Goal: Information Seeking & Learning: Find specific fact

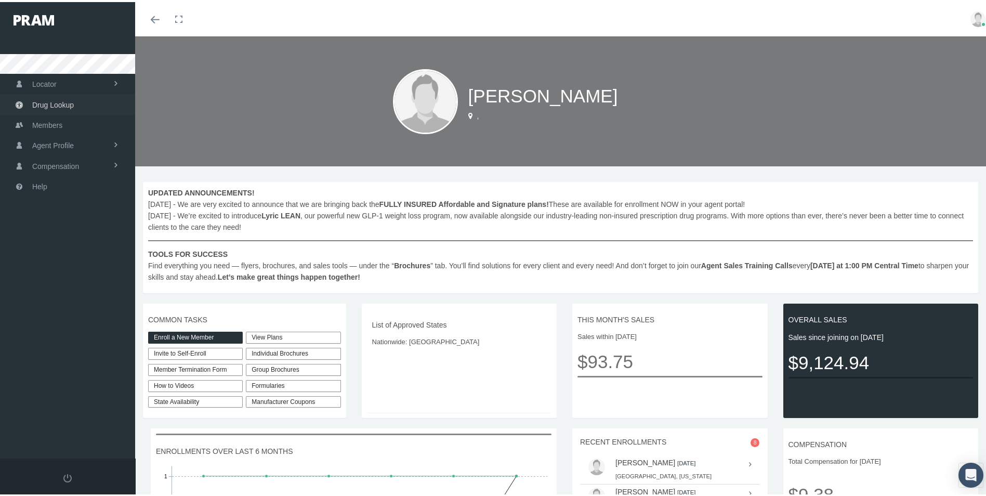
click at [65, 98] on span "Drug Lookup" at bounding box center [53, 103] width 42 height 20
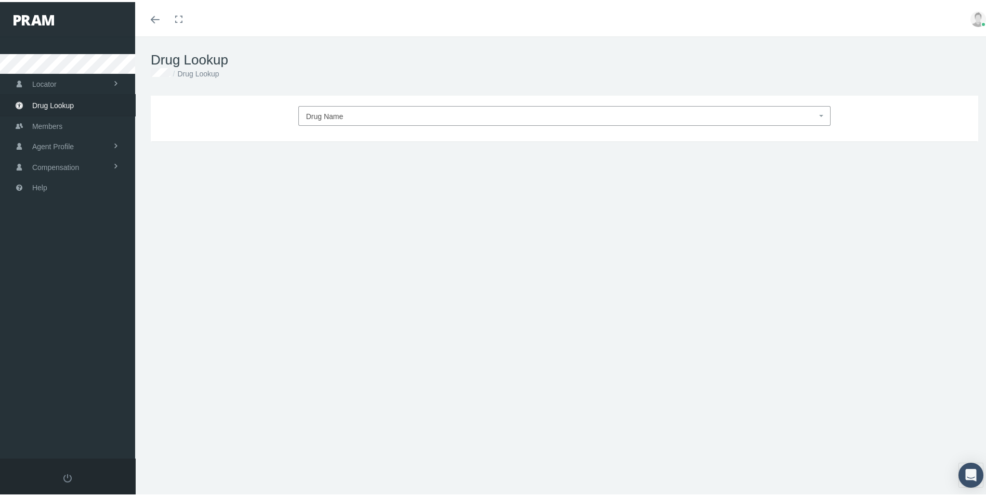
click at [329, 109] on span "Drug Name" at bounding box center [561, 115] width 511 height 14
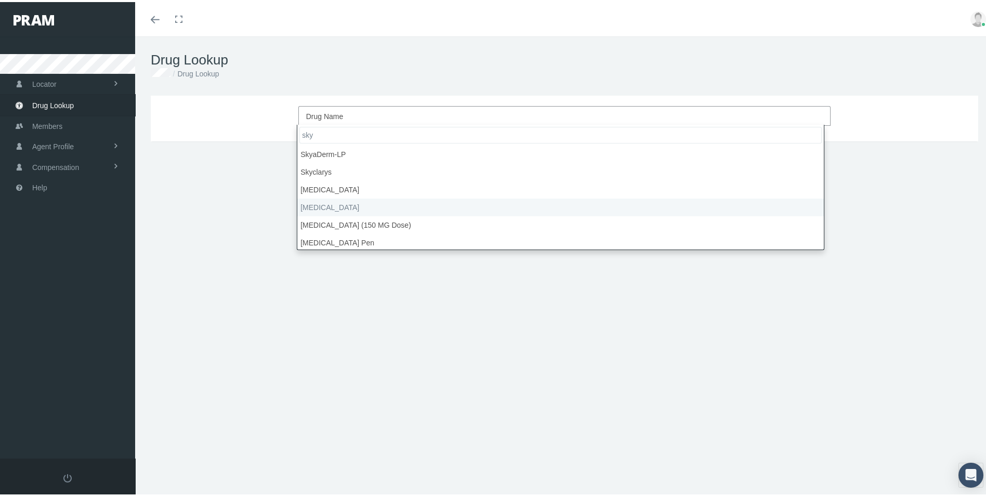
type input "sky"
select select "[MEDICAL_DATA]"
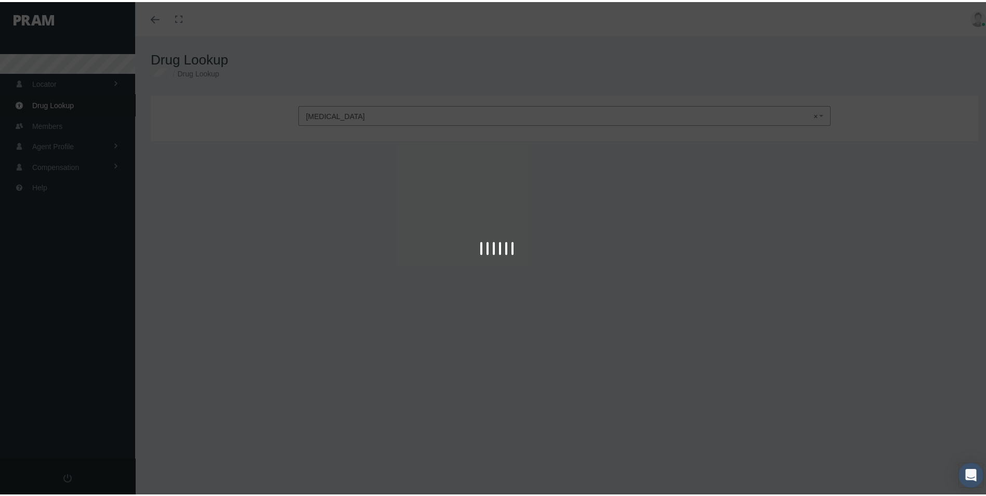
type input "30"
select select "Solution"
select select "600 MG/10ML"
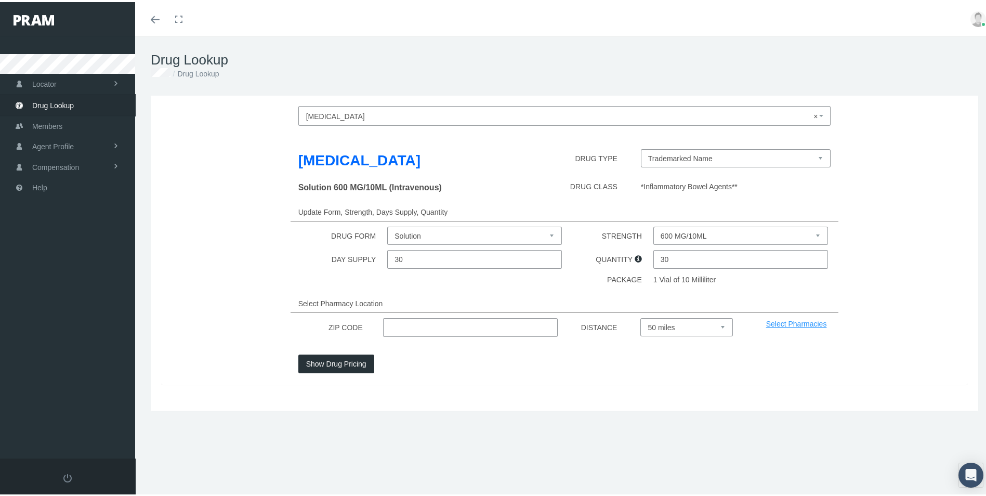
click at [445, 329] on input "text" at bounding box center [470, 325] width 175 height 19
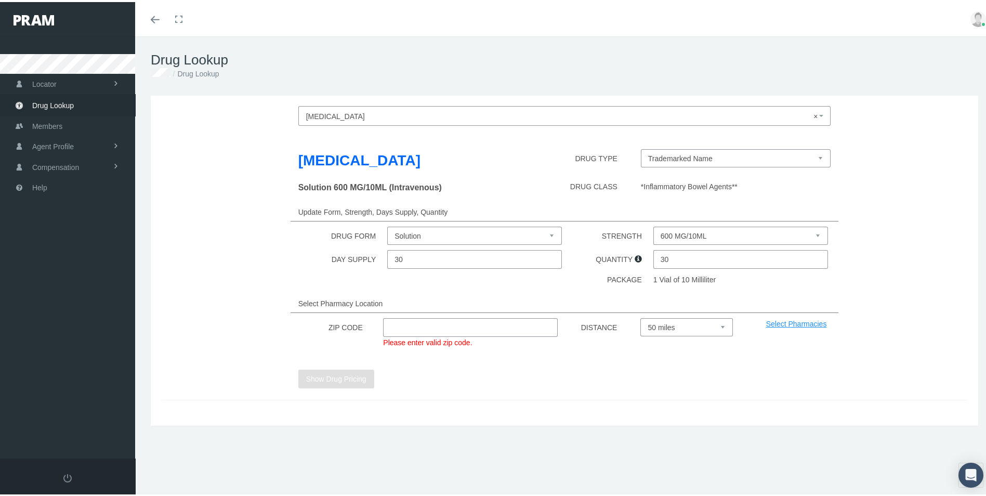
click at [438, 321] on input "text" at bounding box center [470, 325] width 175 height 19
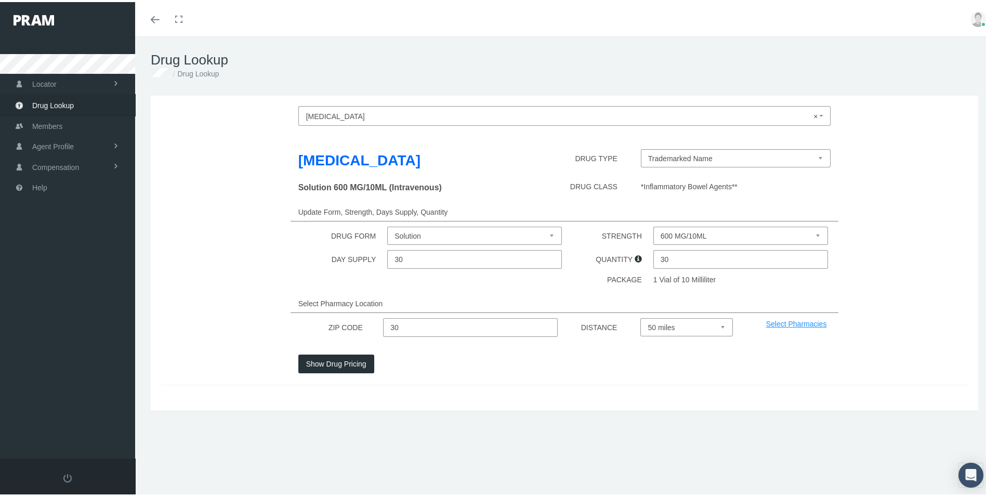
type input "3"
type input "33180"
click at [357, 358] on button "Show Drug Pricing" at bounding box center [336, 361] width 76 height 19
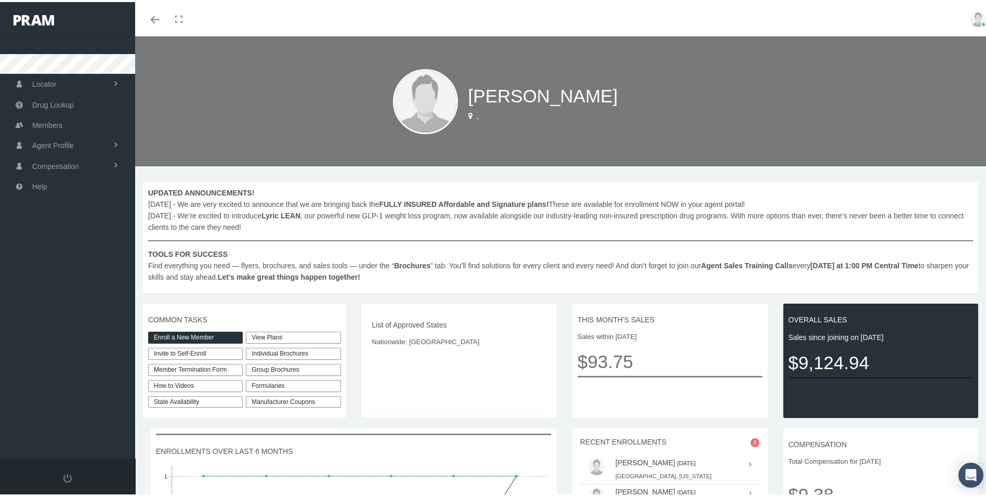
click at [269, 385] on div "Formularies" at bounding box center [293, 384] width 95 height 12
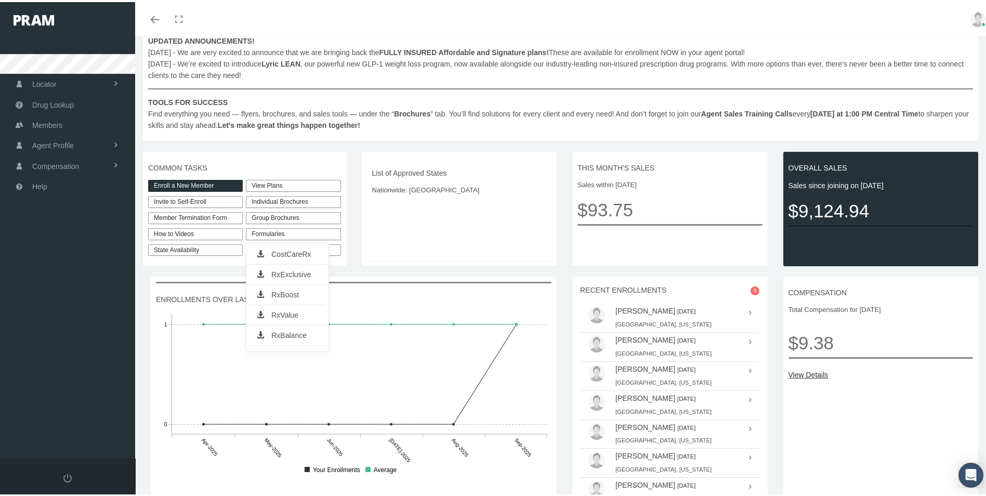
scroll to position [176, 0]
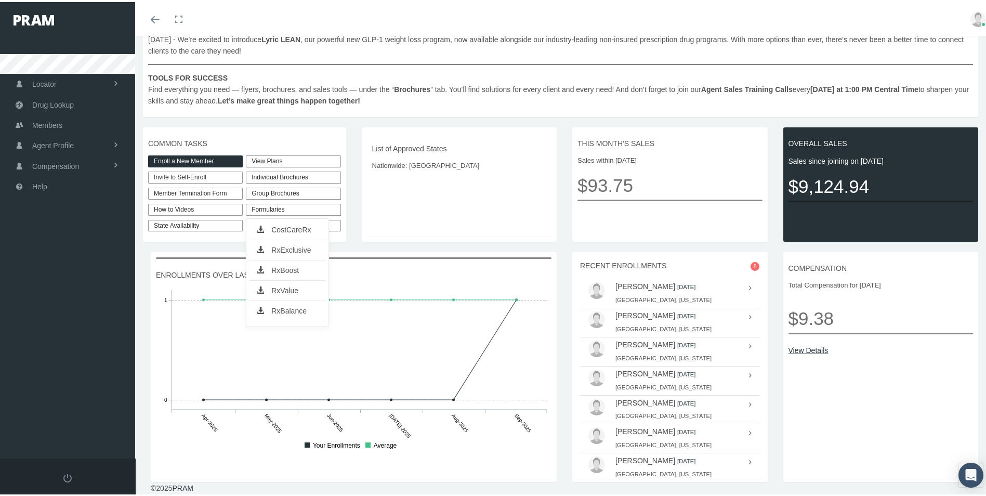
click at [288, 229] on link "CostCareRx" at bounding box center [287, 227] width 77 height 15
click at [273, 205] on div "Formularies" at bounding box center [293, 208] width 95 height 12
click at [286, 250] on link "RxExclusive" at bounding box center [287, 248] width 77 height 15
click at [282, 172] on div "Individual Brochures" at bounding box center [293, 175] width 95 height 12
click at [87, 304] on div "Locator Pharmacy Cannabis Provider Drug Lookup View" at bounding box center [71, 245] width 143 height 422
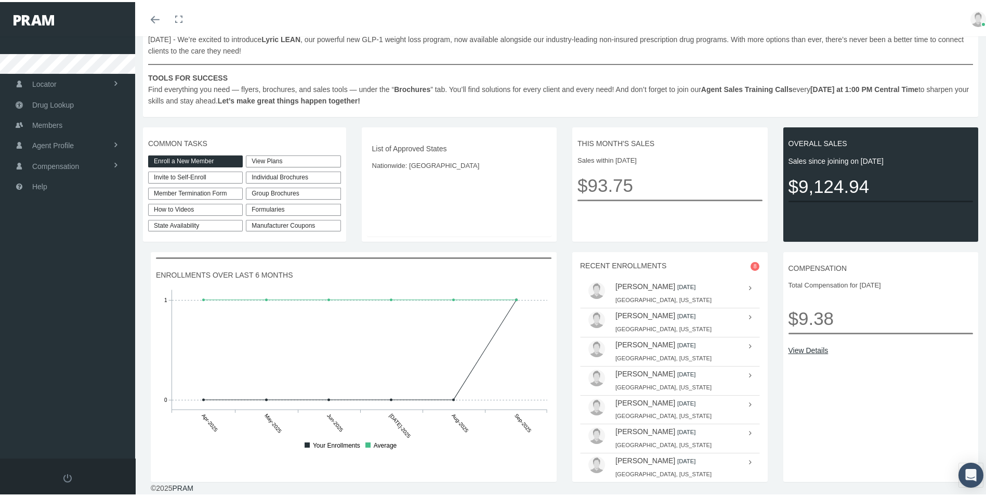
click at [302, 211] on div "Formularies" at bounding box center [293, 208] width 95 height 12
click at [291, 268] on link "RxBoost" at bounding box center [287, 268] width 77 height 15
click at [270, 174] on div "Individual Brochures" at bounding box center [293, 175] width 95 height 12
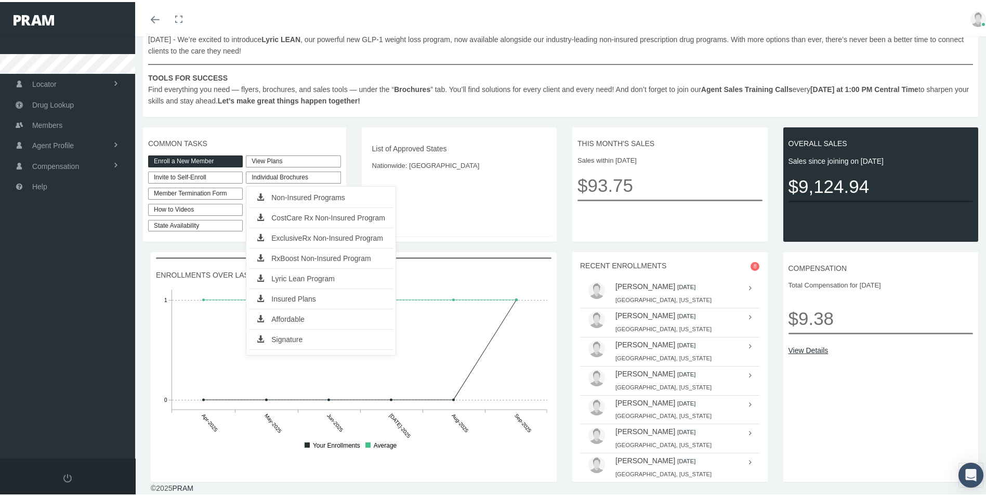
click at [304, 256] on link "RxBoost Non-Insured Program" at bounding box center [321, 256] width 144 height 15
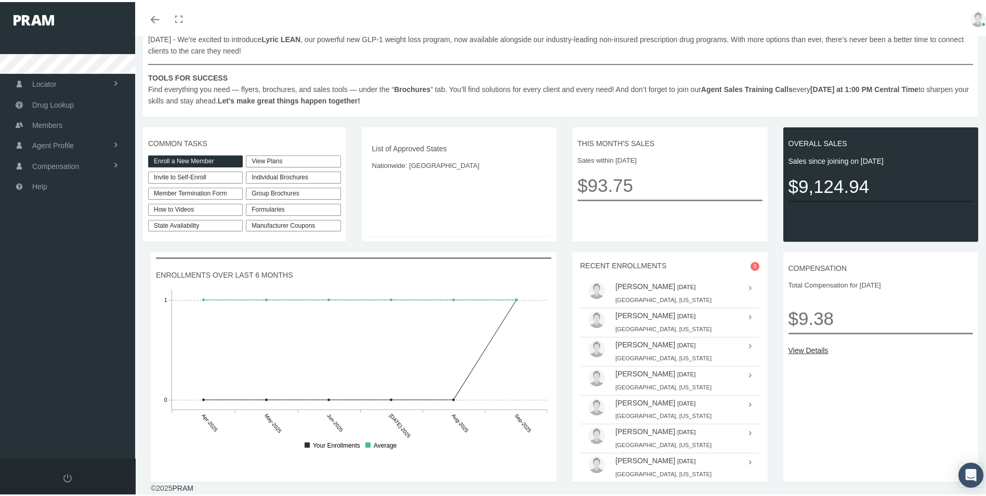
click at [260, 172] on div "Individual Brochures" at bounding box center [293, 175] width 95 height 12
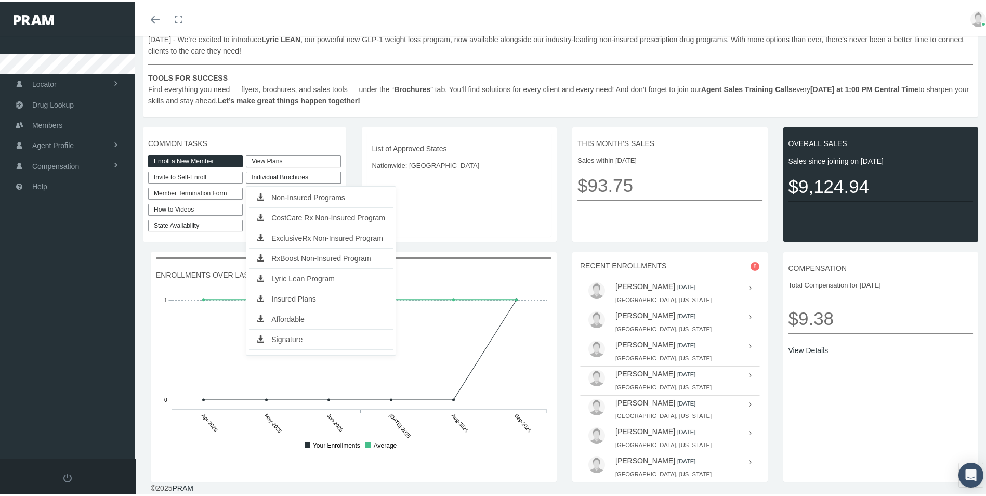
click at [304, 296] on link "Insured Plans" at bounding box center [321, 296] width 144 height 15
